Goal: Task Accomplishment & Management: Manage account settings

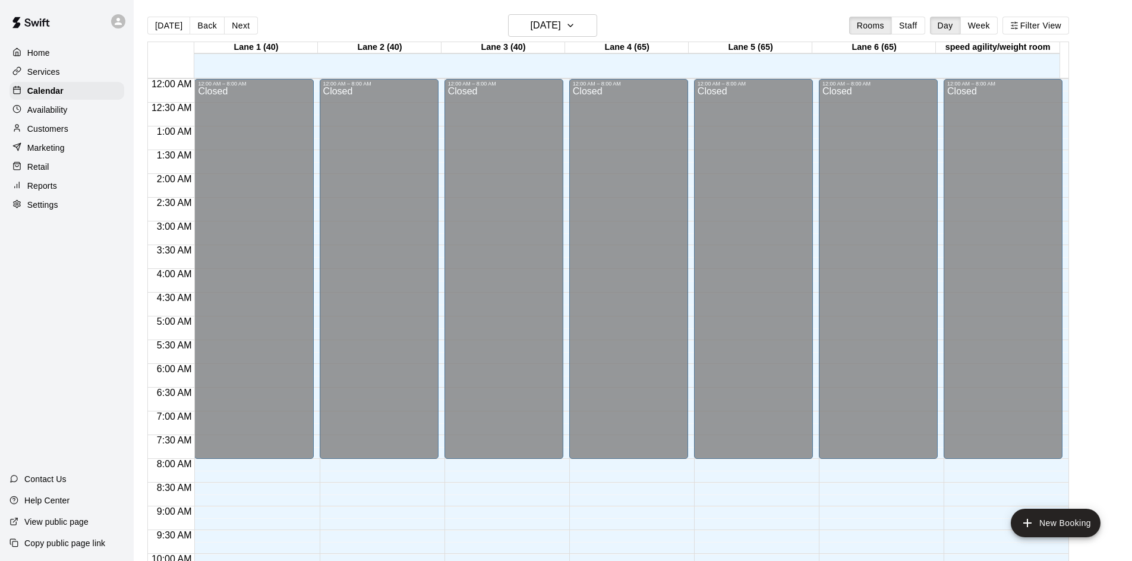
scroll to position [609, 0]
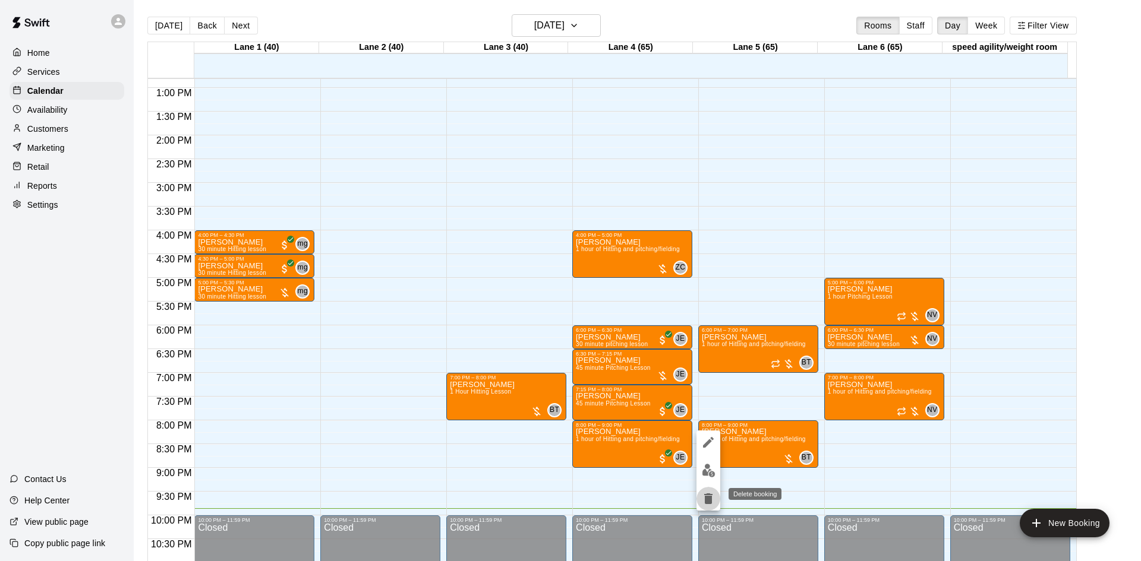
click at [711, 499] on icon "delete" at bounding box center [708, 499] width 8 height 11
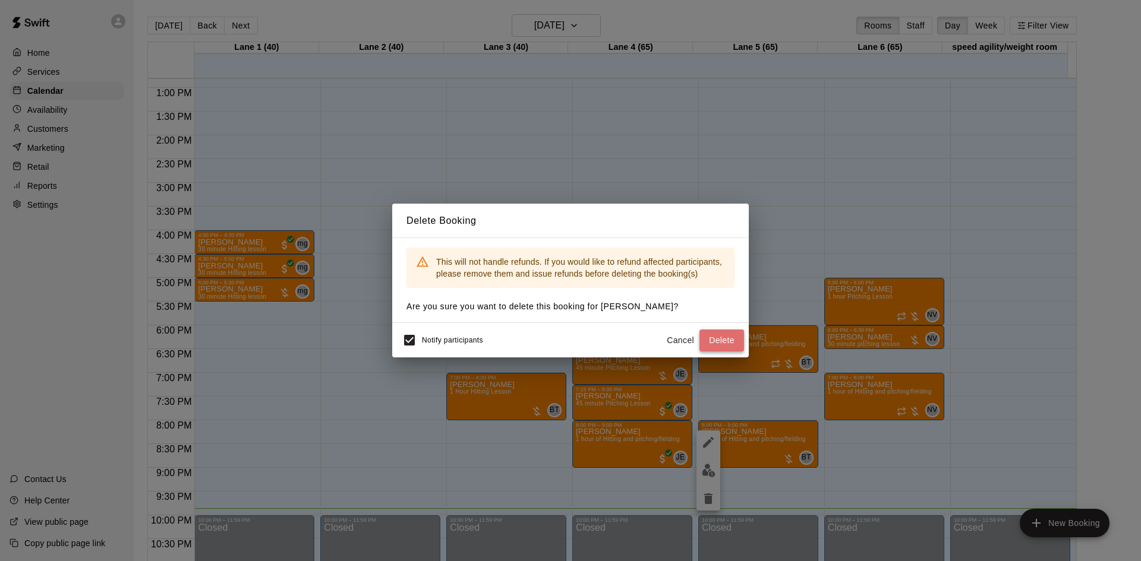
click at [714, 335] on button "Delete" at bounding box center [721, 341] width 45 height 22
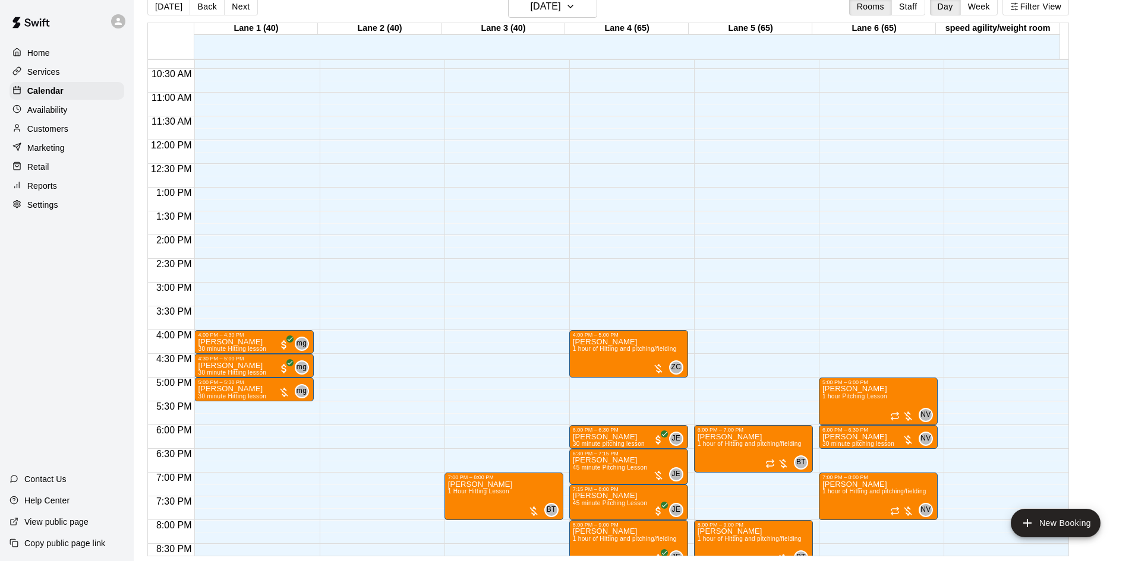
scroll to position [646, 0]
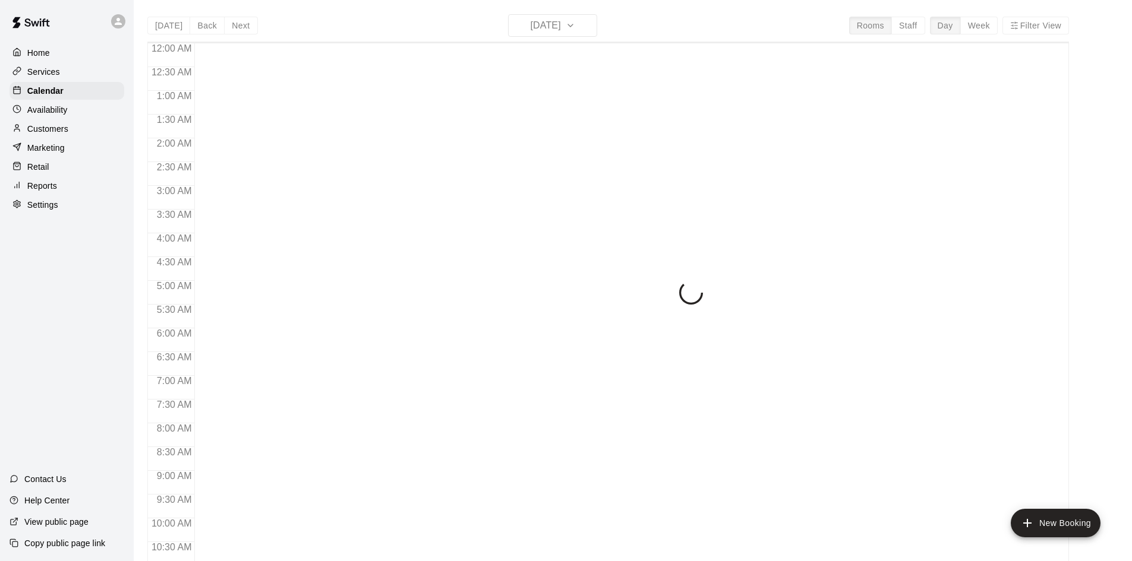
scroll to position [609, 0]
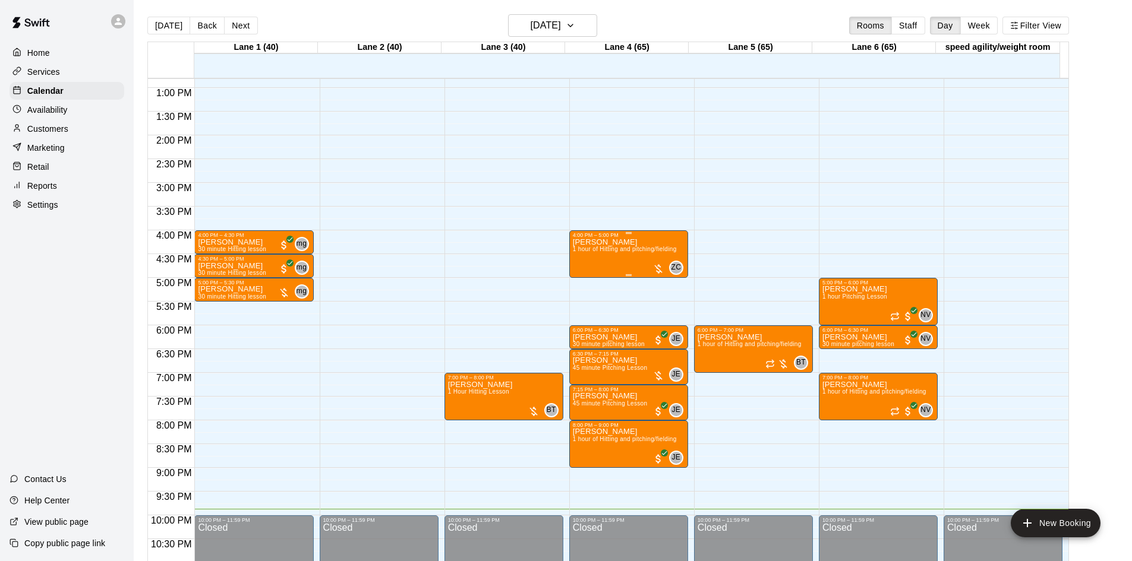
click at [655, 266] on div at bounding box center [658, 269] width 12 height 12
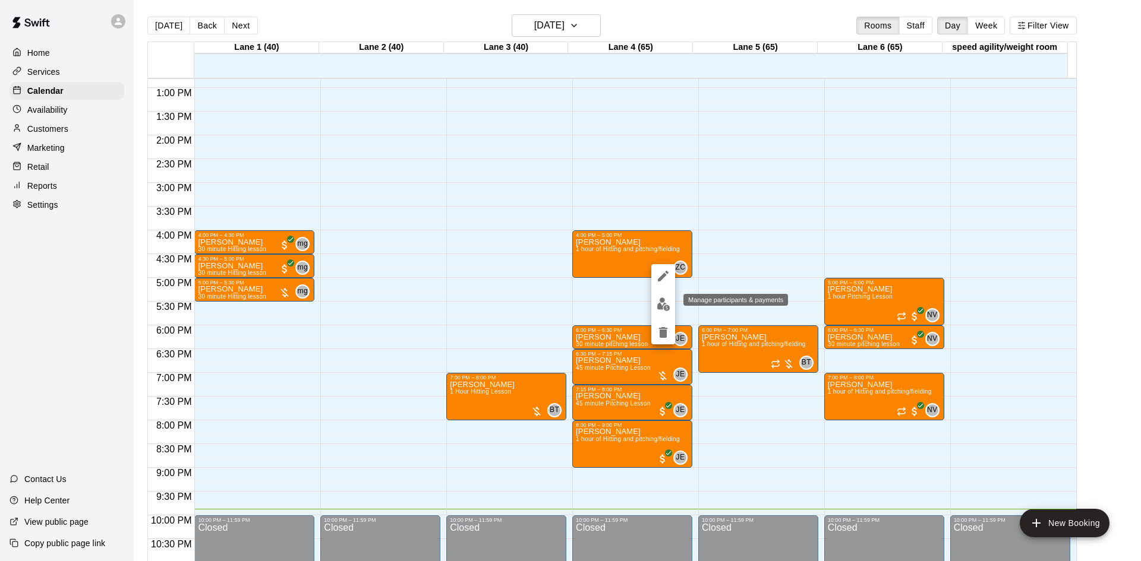
click at [658, 295] on button "edit" at bounding box center [663, 304] width 24 height 23
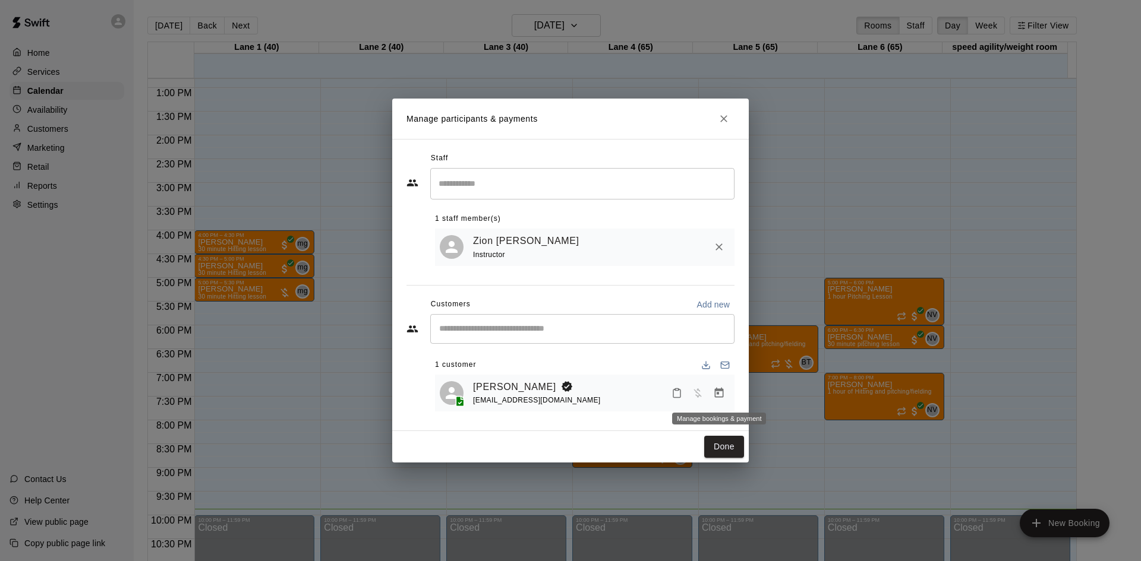
click at [716, 391] on icon "Manage bookings & payment" at bounding box center [719, 393] width 9 height 10
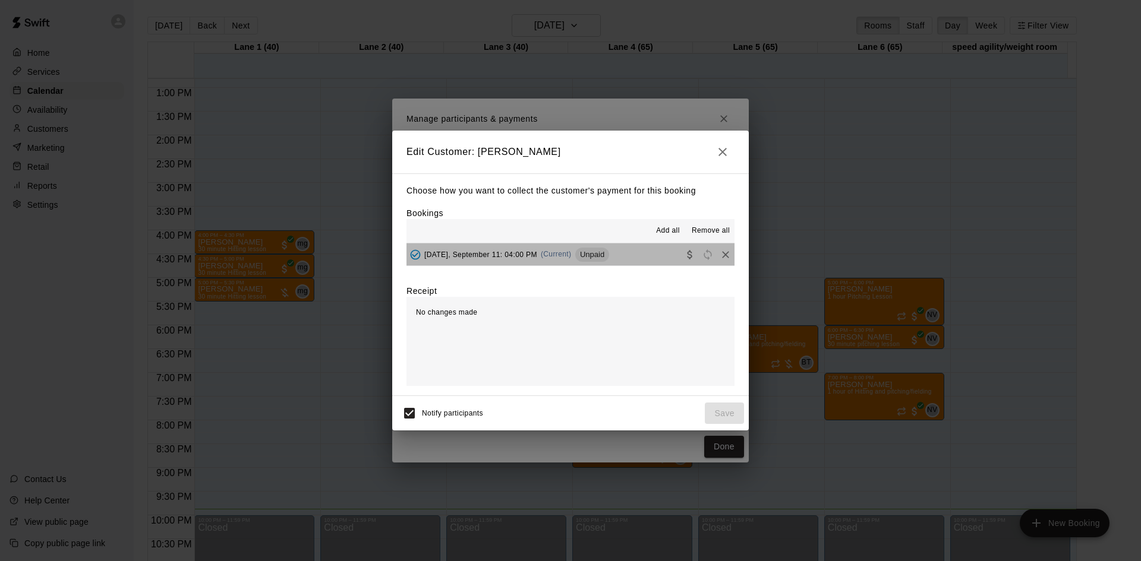
click at [652, 259] on button "[DATE], September 11: 04:00 PM (Current) Unpaid" at bounding box center [570, 255] width 328 height 22
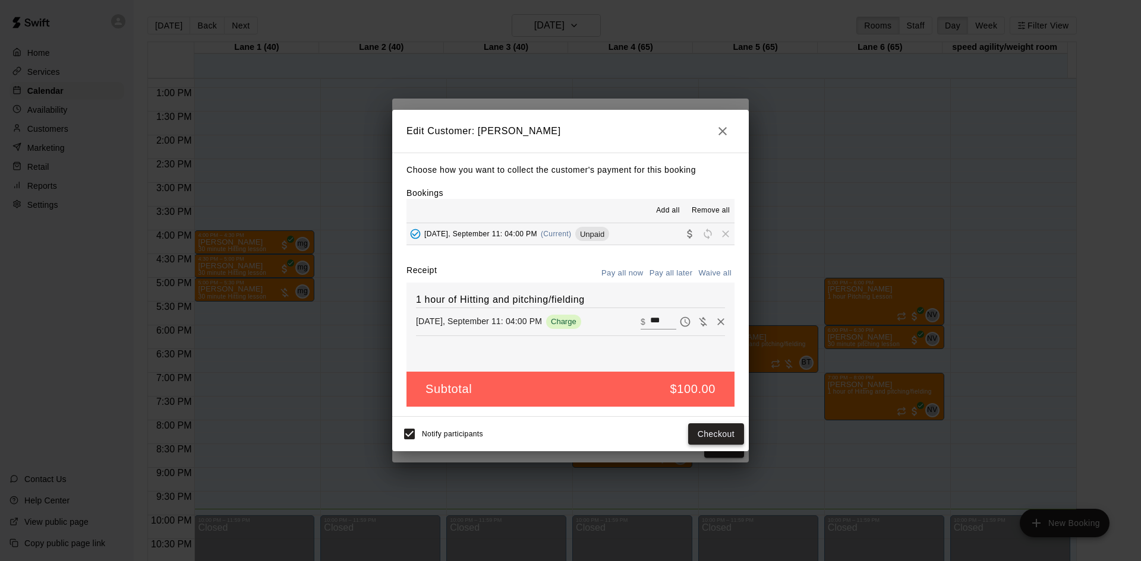
click at [711, 433] on button "Checkout" at bounding box center [716, 435] width 56 height 22
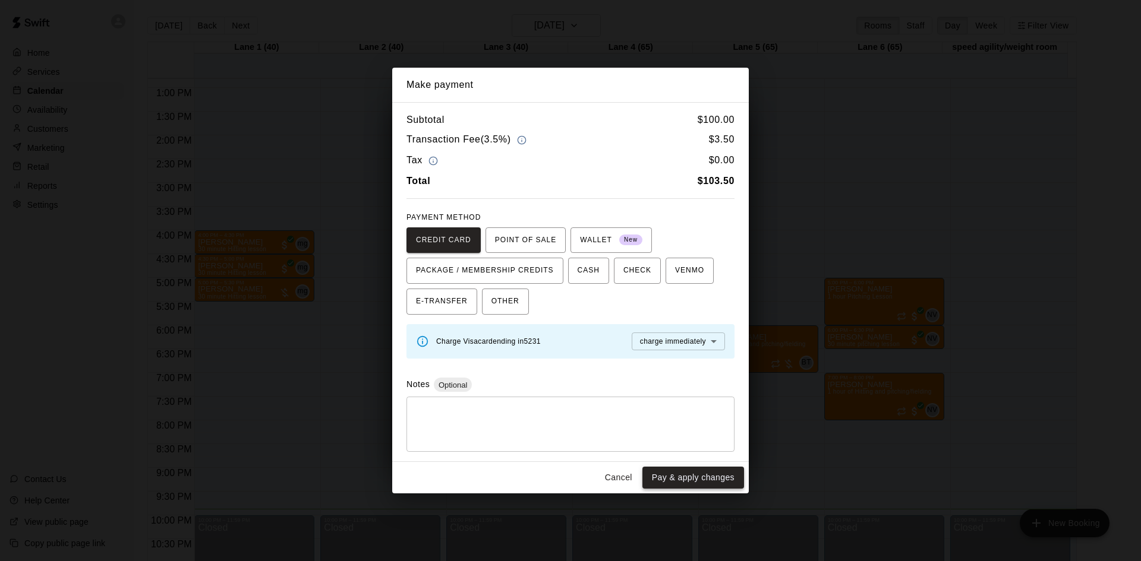
click at [694, 477] on button "Pay & apply changes" at bounding box center [693, 478] width 102 height 22
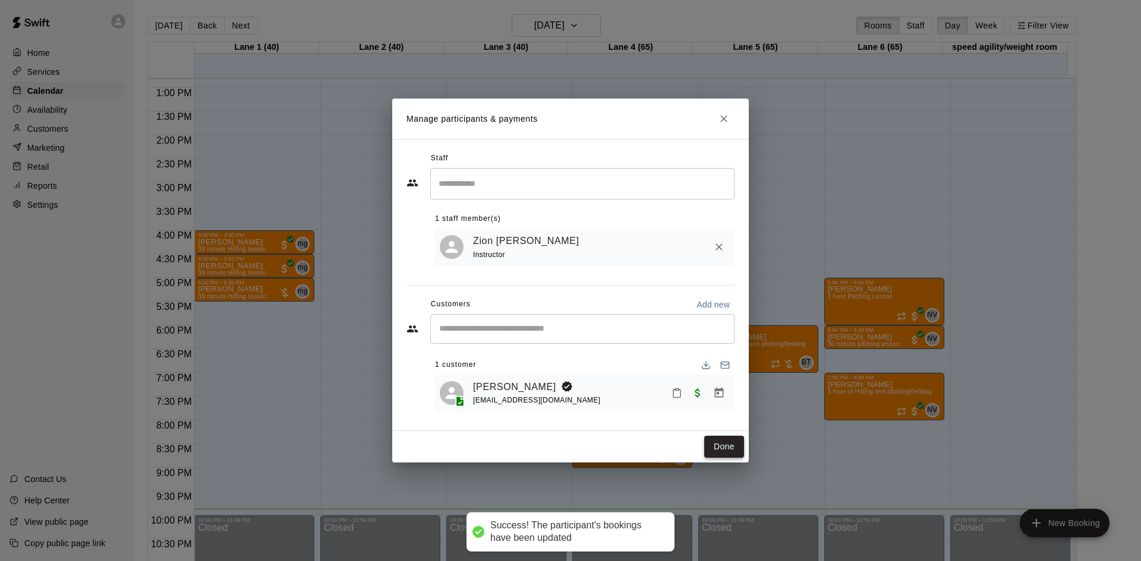
drag, startPoint x: 723, startPoint y: 448, endPoint x: 724, endPoint y: 439, distance: 9.0
click at [724, 446] on button "Done" at bounding box center [724, 447] width 40 height 22
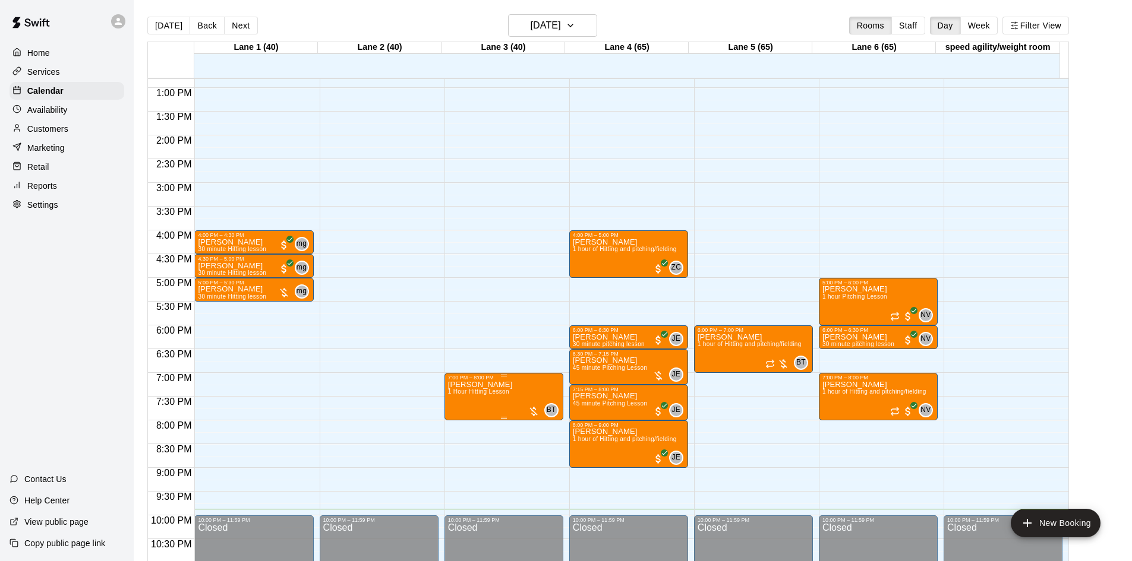
click at [531, 414] on div at bounding box center [534, 412] width 12 height 12
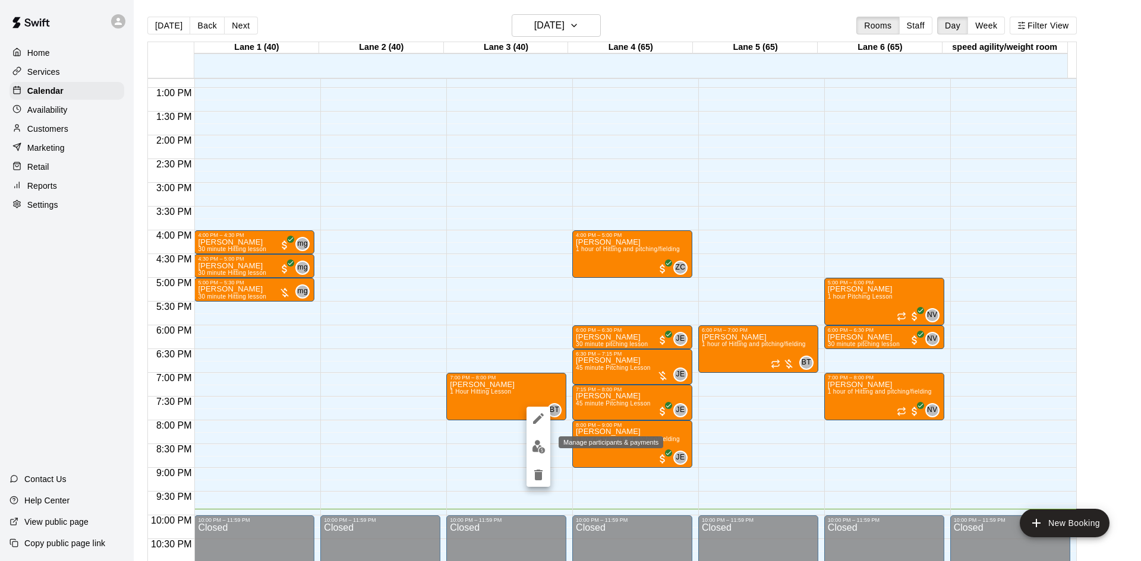
click at [532, 442] on img "edit" at bounding box center [539, 447] width 14 height 14
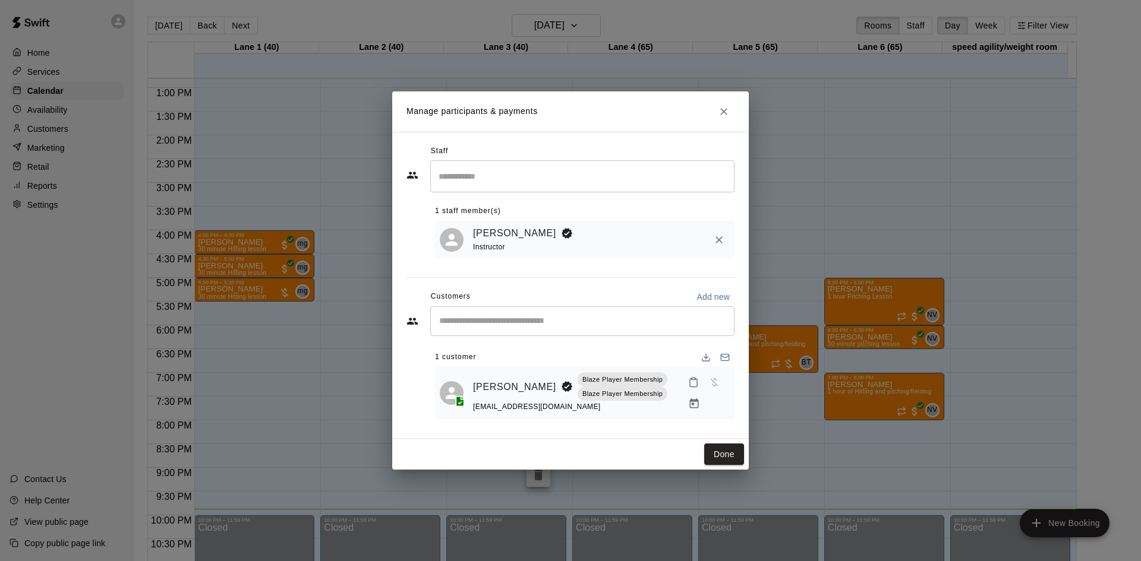
click at [688, 404] on icon "Manage bookings & payment" at bounding box center [694, 404] width 12 height 12
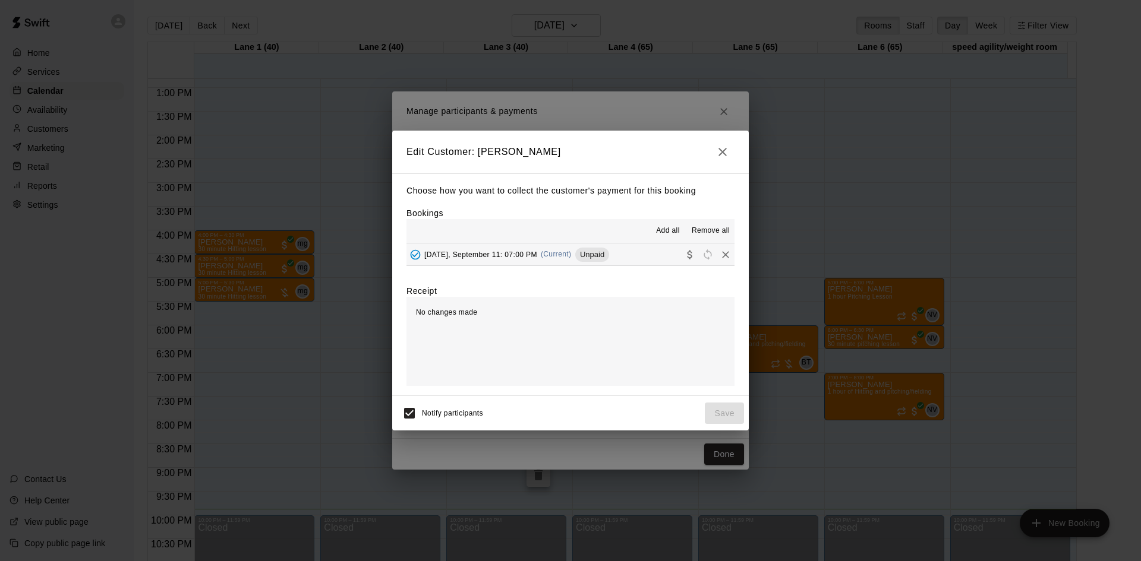
click at [629, 252] on button "Thursday, September 11: 07:00 PM (Current) Unpaid" at bounding box center [570, 255] width 328 height 22
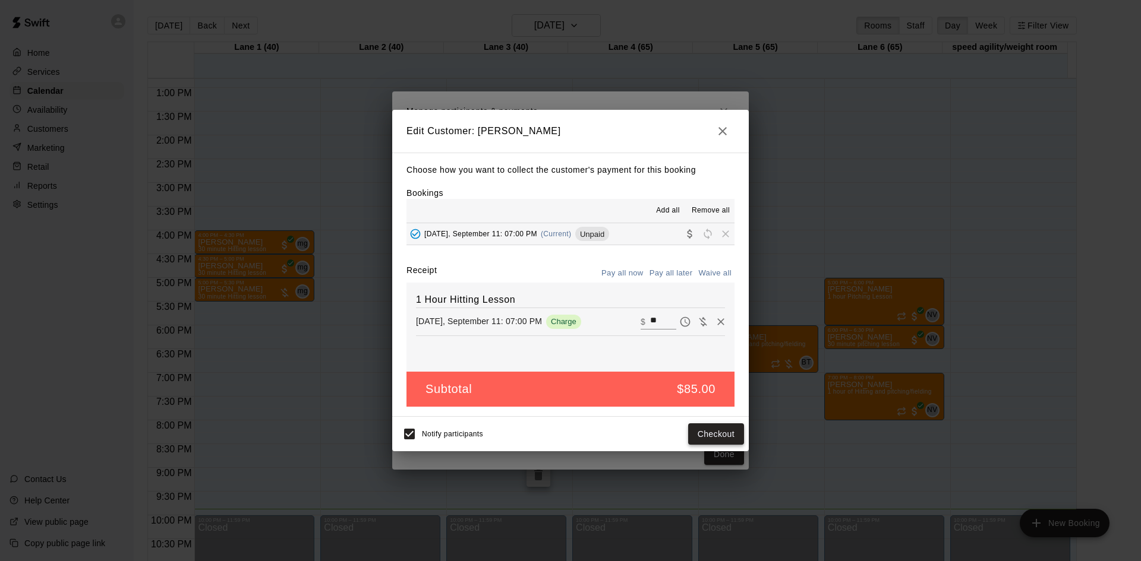
click at [709, 437] on button "Checkout" at bounding box center [716, 435] width 56 height 22
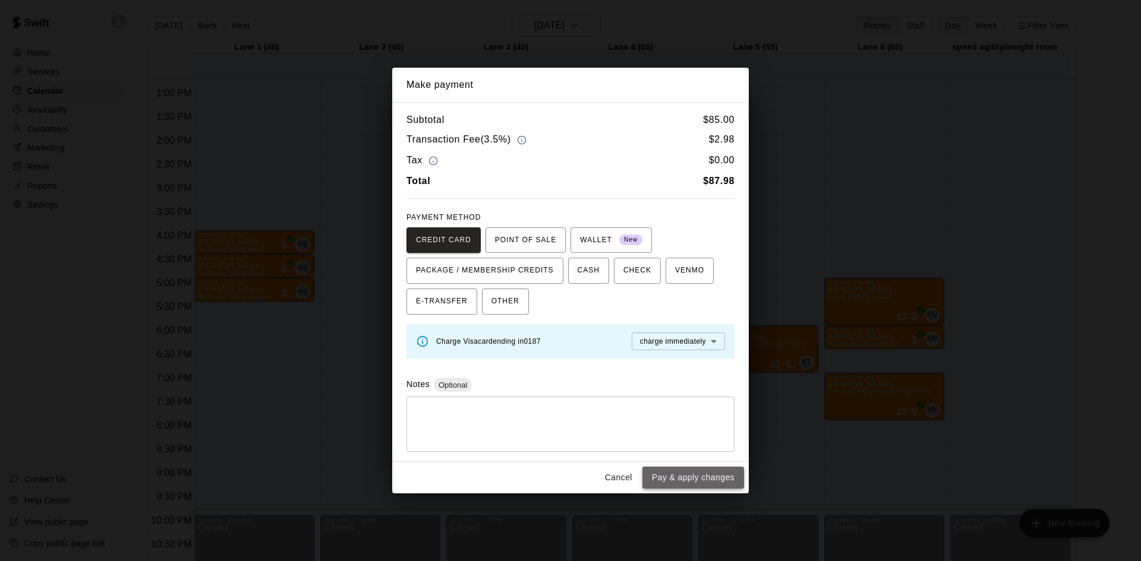
click at [676, 478] on button "Pay & apply changes" at bounding box center [693, 478] width 102 height 22
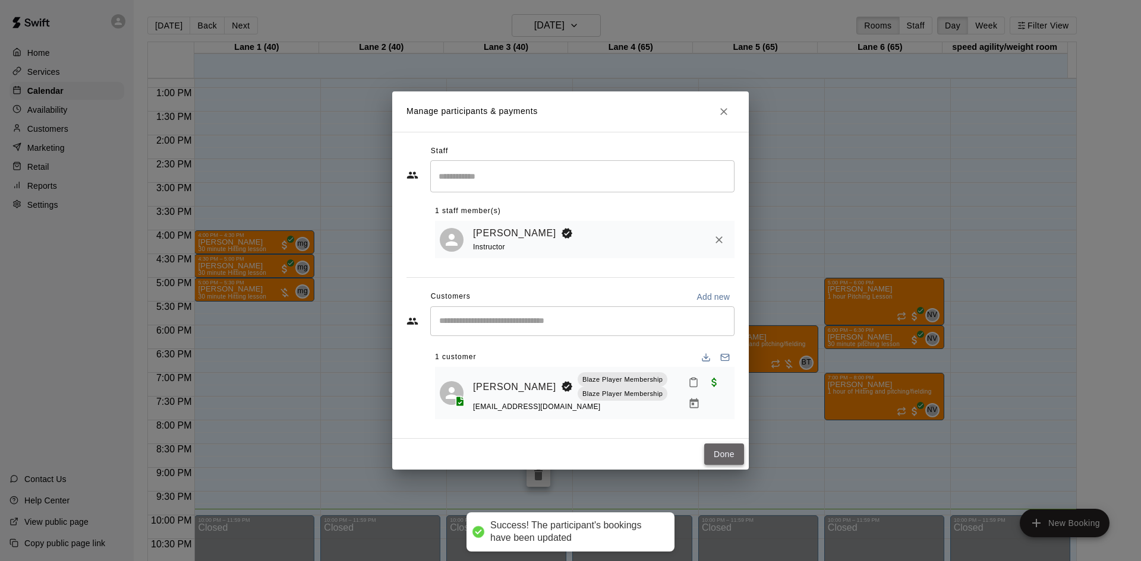
click at [728, 459] on button "Done" at bounding box center [724, 455] width 40 height 22
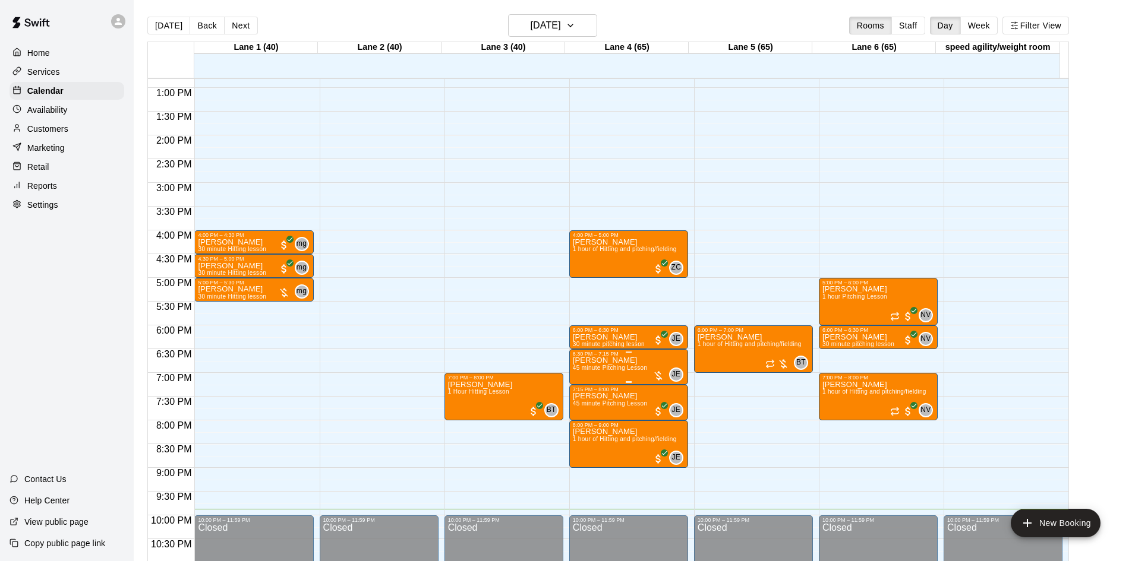
click at [659, 374] on div at bounding box center [658, 376] width 12 height 12
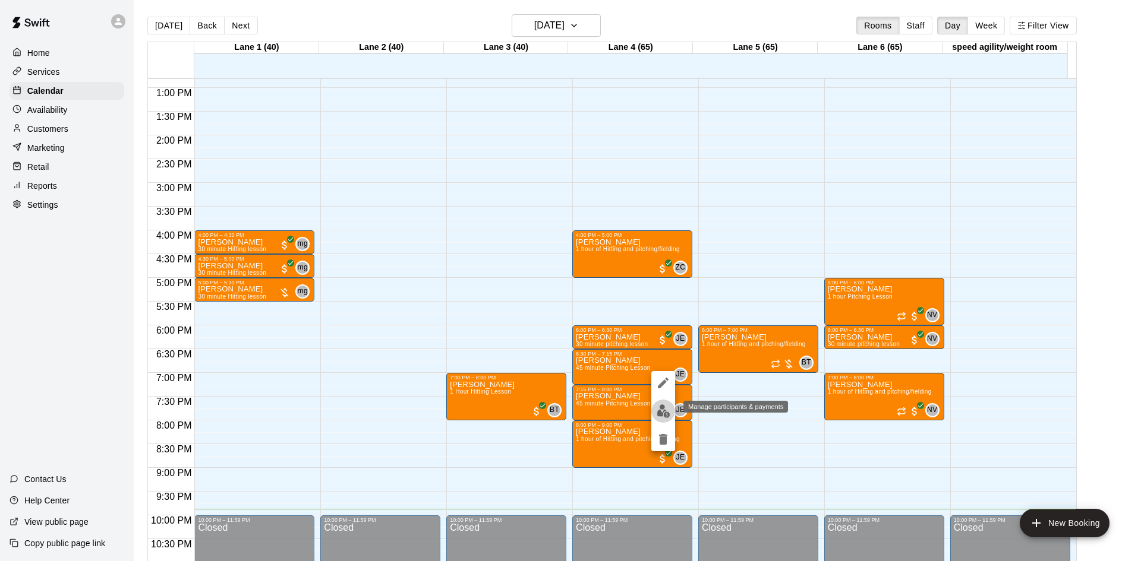
click at [662, 415] on img "edit" at bounding box center [664, 412] width 14 height 14
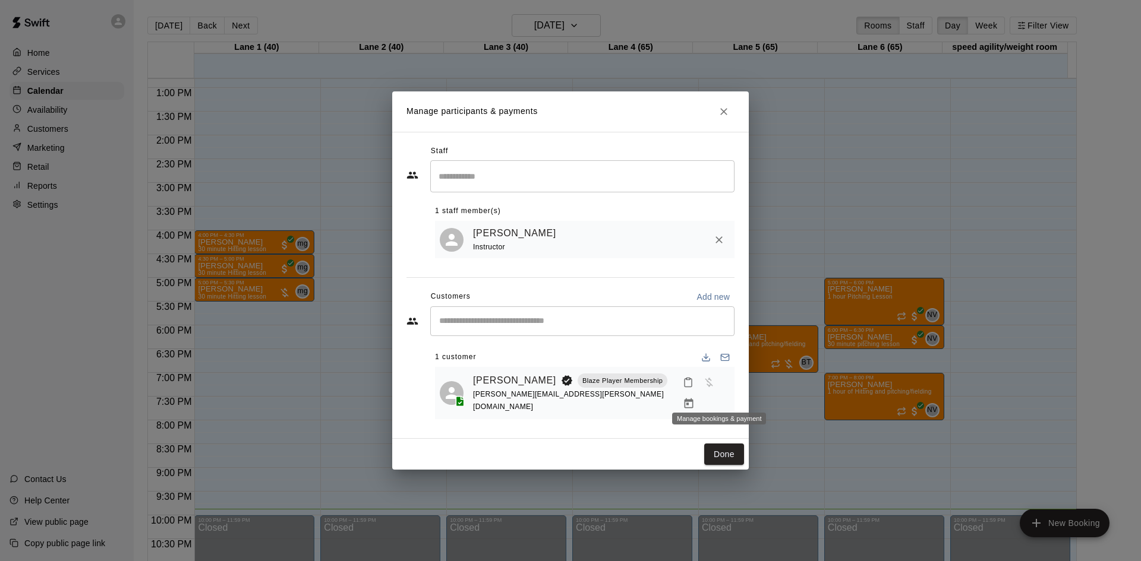
click at [695, 398] on icon "Manage bookings & payment" at bounding box center [689, 404] width 12 height 12
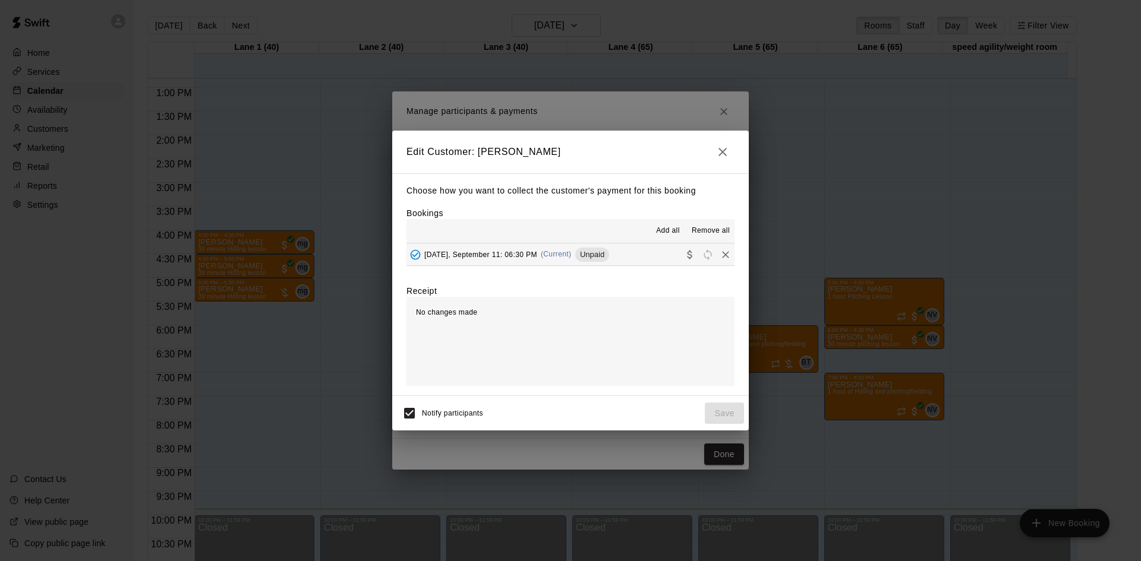
click at [646, 251] on button "Thursday, September 11: 06:30 PM (Current) Unpaid" at bounding box center [570, 255] width 328 height 22
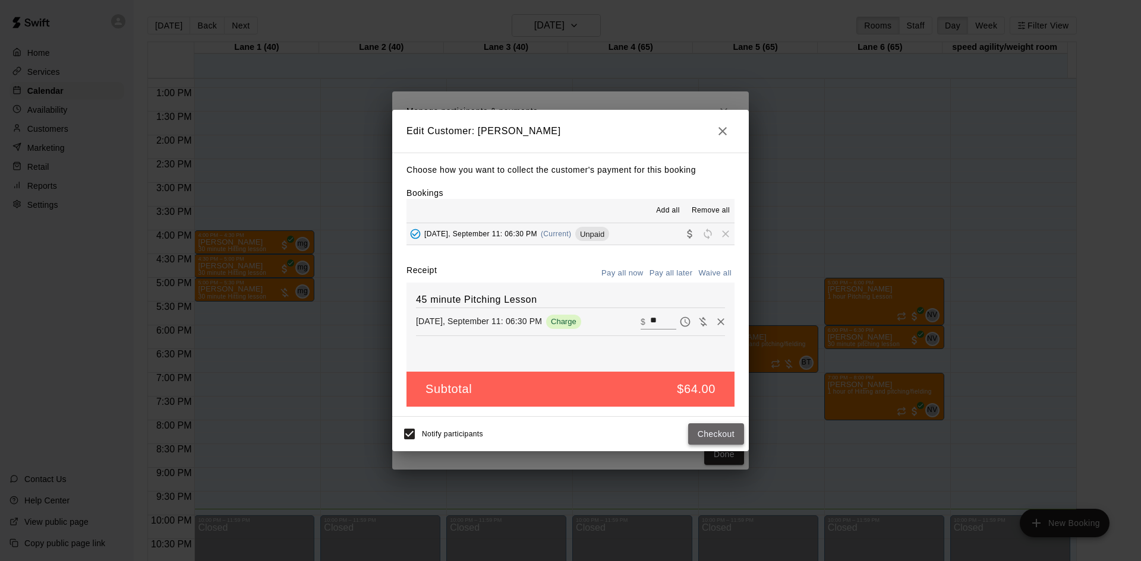
click at [717, 429] on button "Checkout" at bounding box center [716, 435] width 56 height 22
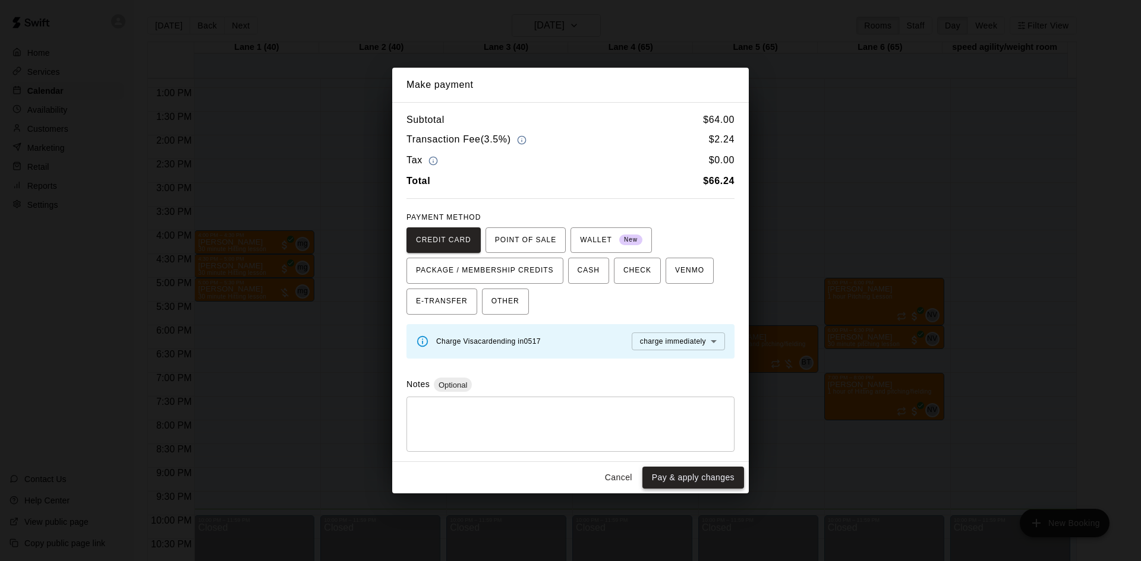
click at [709, 478] on button "Pay & apply changes" at bounding box center [693, 478] width 102 height 22
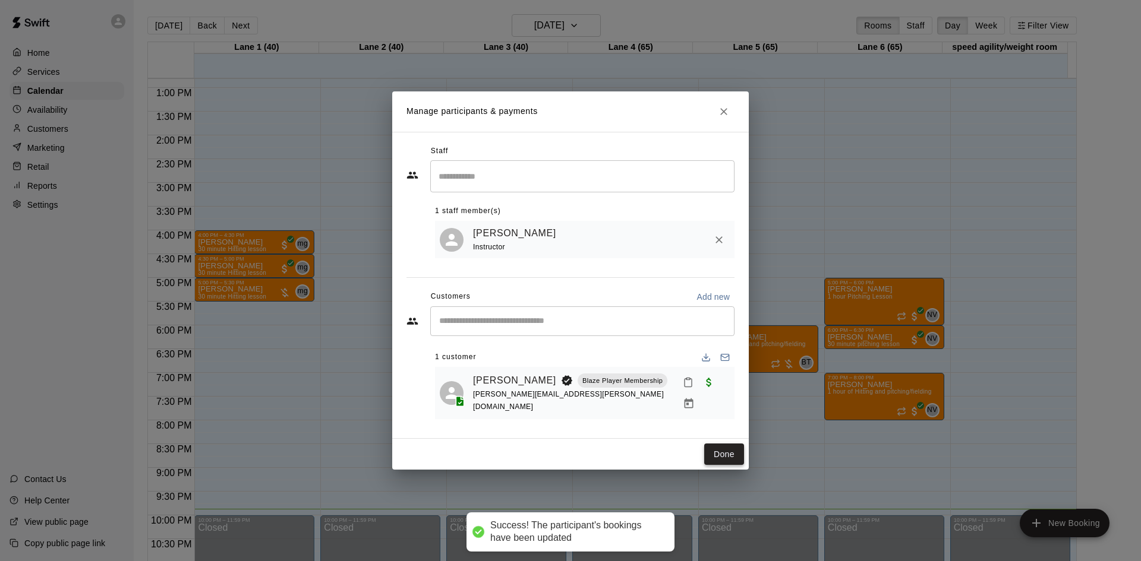
click at [728, 444] on button "Done" at bounding box center [724, 455] width 40 height 22
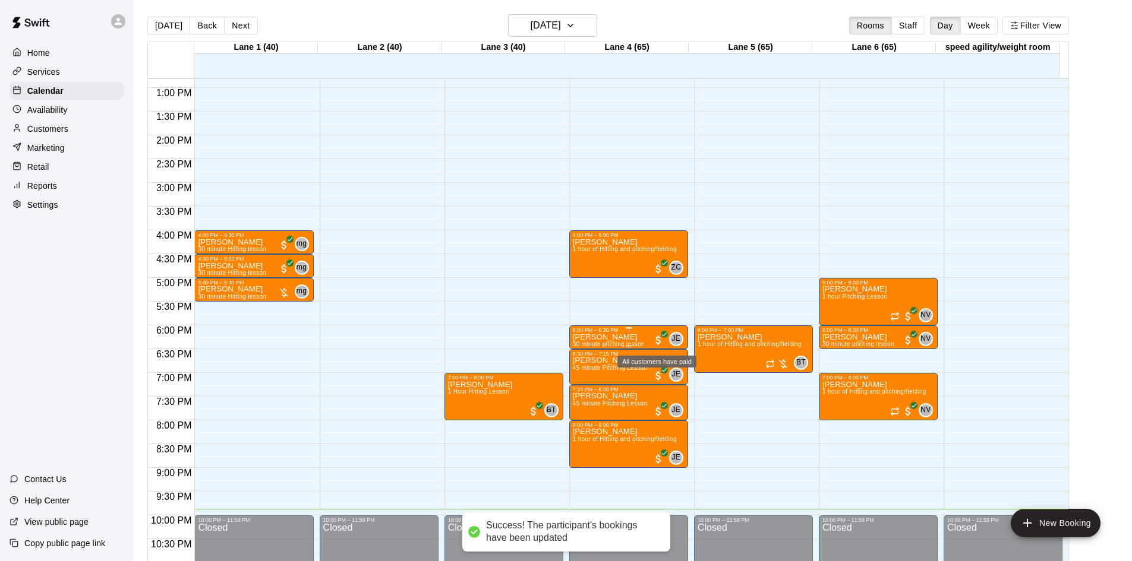
click at [658, 336] on span "All customers have paid" at bounding box center [658, 340] width 12 height 12
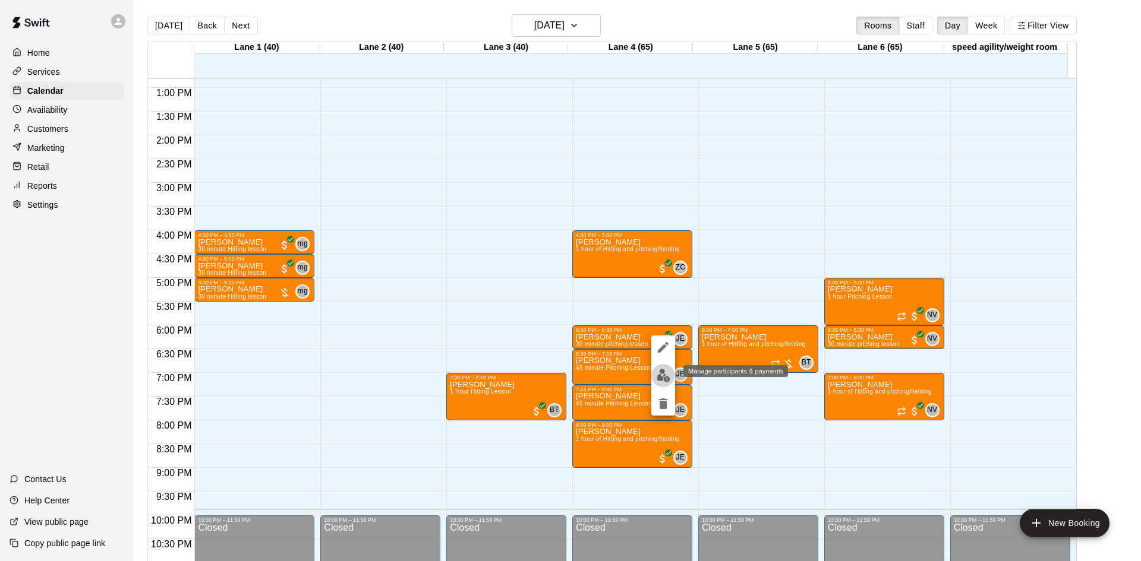
click at [665, 377] on img "edit" at bounding box center [664, 376] width 14 height 14
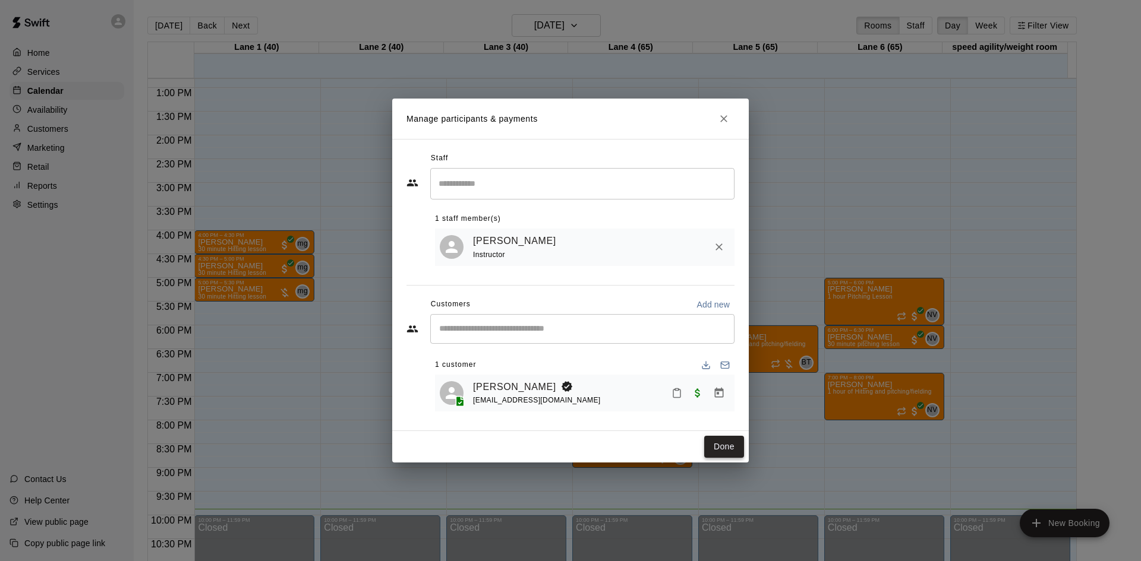
click at [721, 443] on button "Done" at bounding box center [724, 447] width 40 height 22
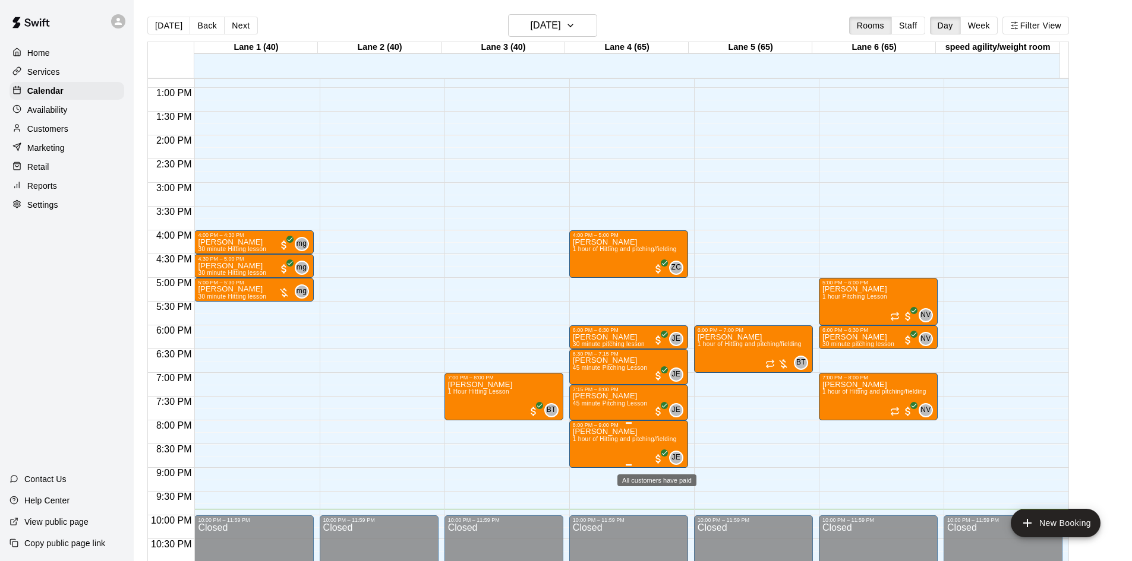
click at [661, 458] on span "All customers have paid" at bounding box center [658, 459] width 12 height 12
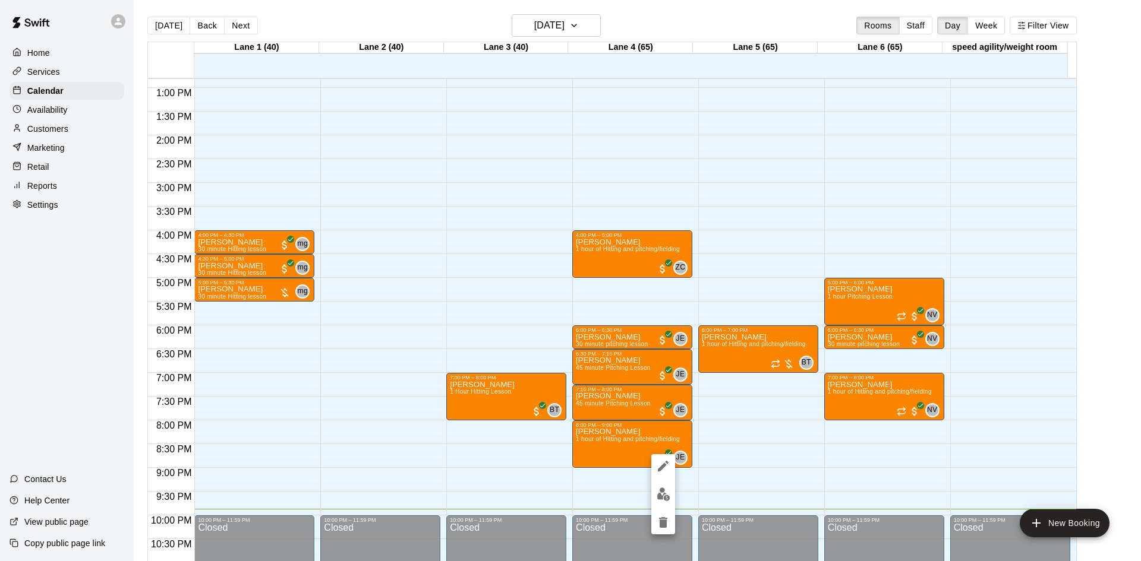
drag, startPoint x: 767, startPoint y: 428, endPoint x: 758, endPoint y: 430, distance: 9.0
click at [766, 429] on div at bounding box center [570, 280] width 1141 height 561
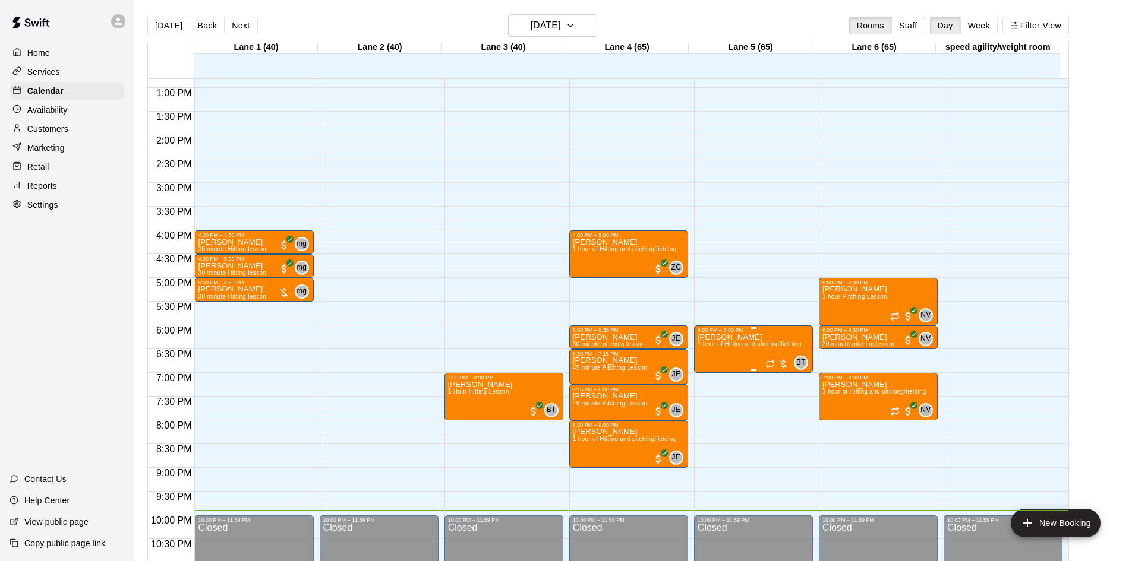
click at [781, 364] on div at bounding box center [777, 364] width 24 height 12
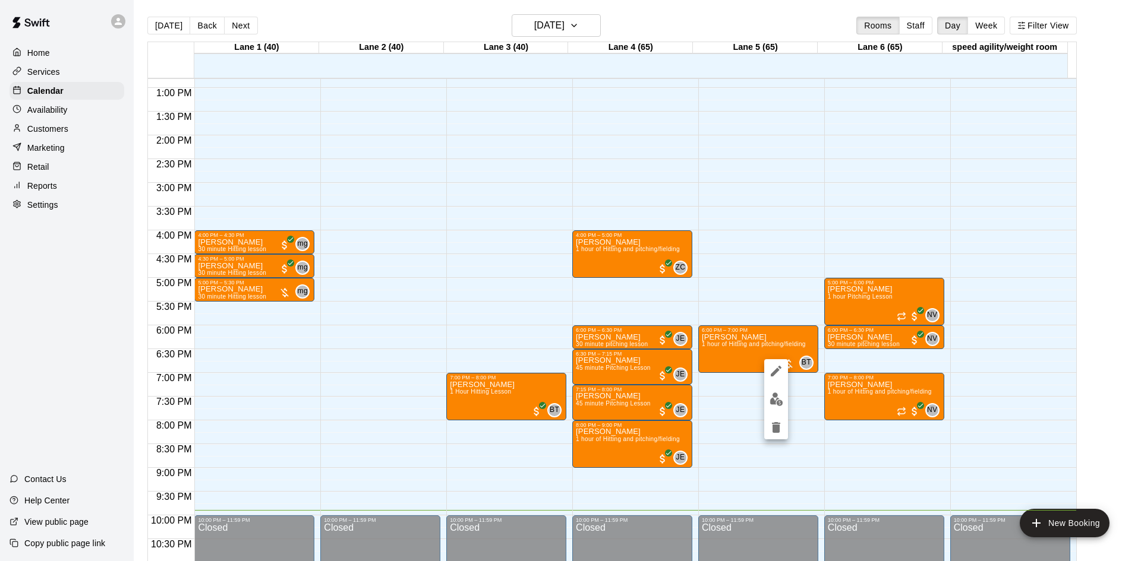
click at [567, 34] on div at bounding box center [570, 280] width 1141 height 561
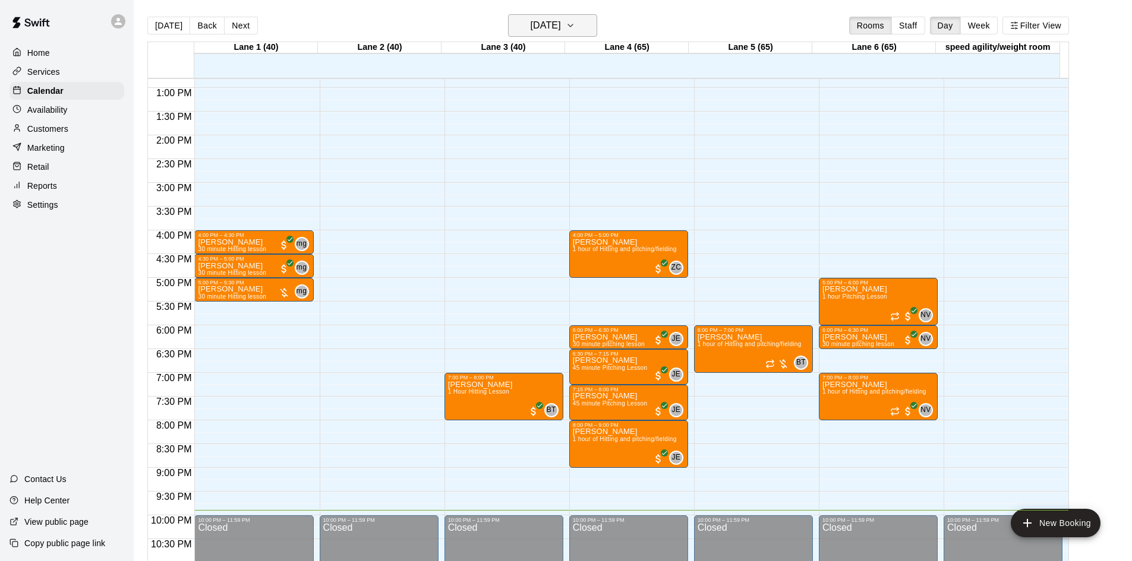
click at [561, 19] on h6 "[DATE]" at bounding box center [546, 25] width 30 height 17
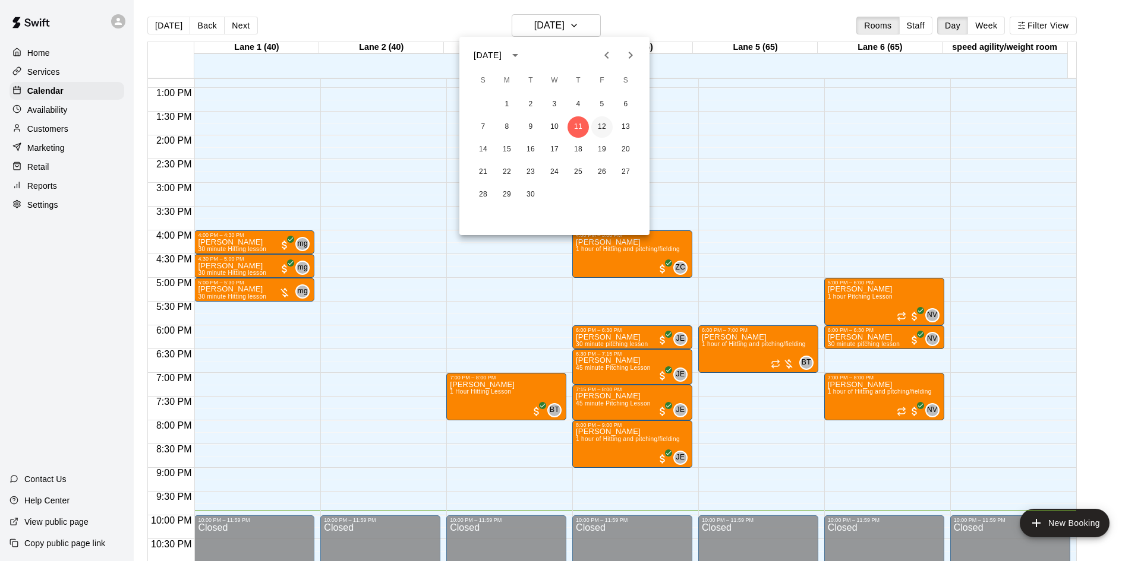
click at [605, 123] on button "12" at bounding box center [601, 126] width 21 height 21
